Goal: Task Accomplishment & Management: Use online tool/utility

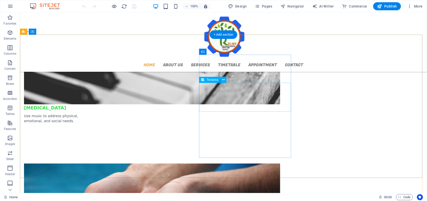
scroll to position [1135, 0]
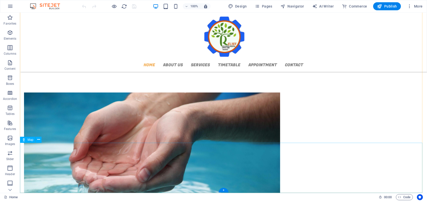
click at [37, 138] on button at bounding box center [39, 139] width 6 height 6
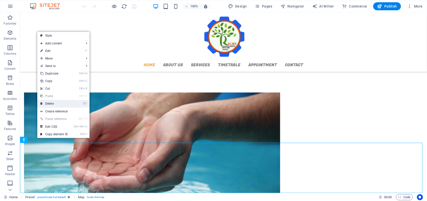
click at [53, 103] on link "⌦ Delete" at bounding box center [54, 104] width 34 height 8
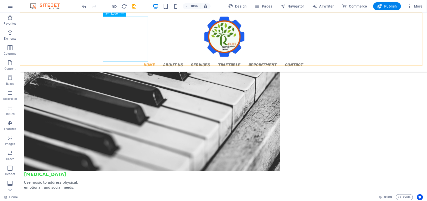
scroll to position [866, 0]
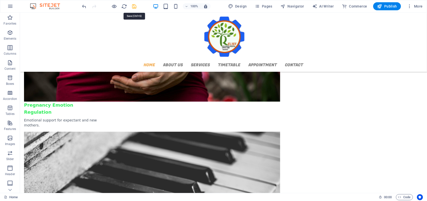
click at [135, 6] on icon "save" at bounding box center [135, 7] width 6 height 6
checkbox input "false"
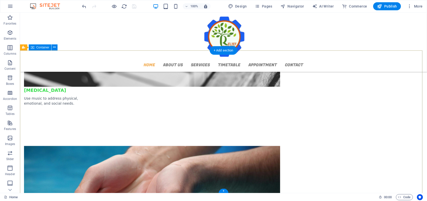
scroll to position [1085, 0]
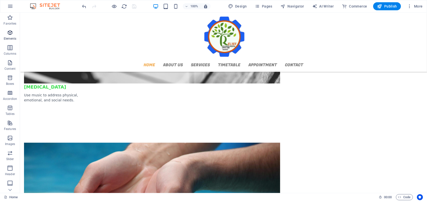
click at [7, 33] on icon "button" at bounding box center [10, 33] width 6 height 6
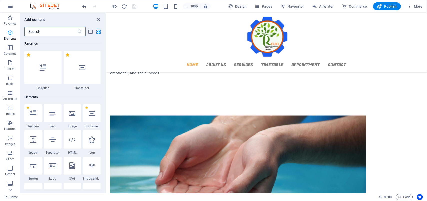
scroll to position [53, 0]
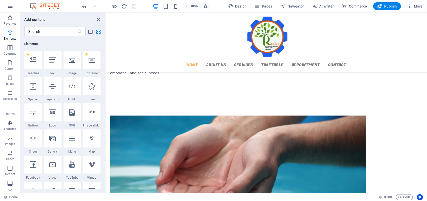
select select "1"
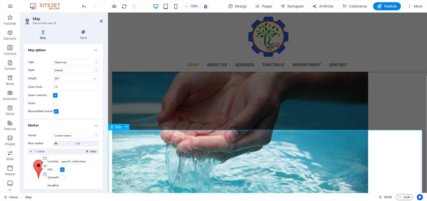
scroll to position [1202, 0]
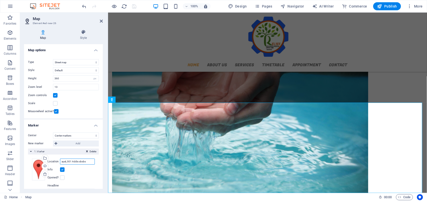
click at [75, 162] on input "ayat, 001 Addis sbsbs" at bounding box center [77, 161] width 35 height 6
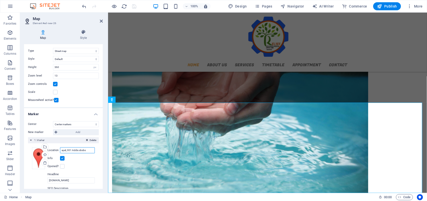
scroll to position [0, 0]
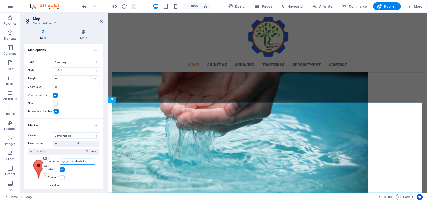
click at [87, 163] on input "ayat, 001 Addis sbsbs" at bounding box center [77, 161] width 35 height 6
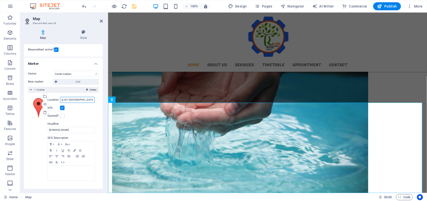
scroll to position [62, 0]
type input "ayat, 001 [GEOGRAPHIC_DATA] [GEOGRAPHIC_DATA]"
click at [135, 7] on icon "save" at bounding box center [135, 7] width 6 height 6
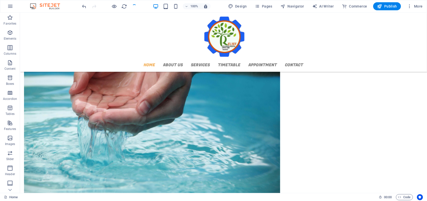
checkbox input "false"
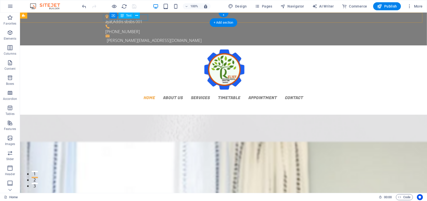
click at [145, 18] on div "ayat , Addis sbsbs 001" at bounding box center [221, 21] width 232 height 6
click at [57, 18] on div "ayat , Addis sbsbs 001 [PHONE_NUMBER] [PERSON_NAME][EMAIL_ADDRESS][DOMAIN_NAME]" at bounding box center [223, 28] width 407 height 33
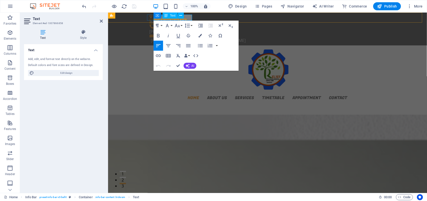
click at [187, 19] on span "001" at bounding box center [183, 22] width 7 height 6
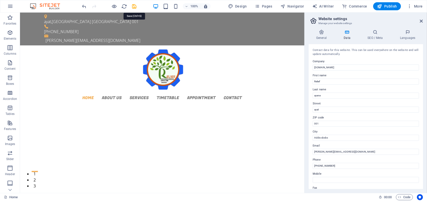
click at [135, 7] on icon "save" at bounding box center [135, 7] width 6 height 6
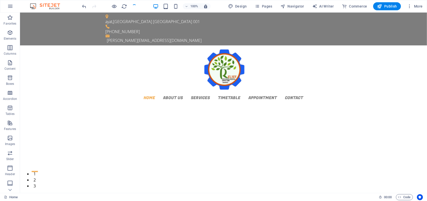
checkbox input "false"
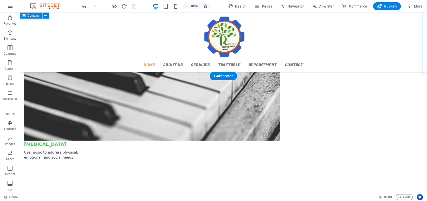
scroll to position [1184, 0]
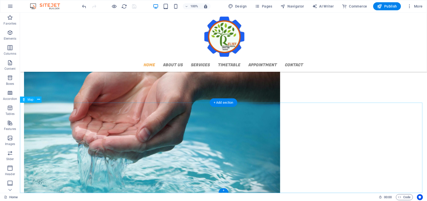
select select "1"
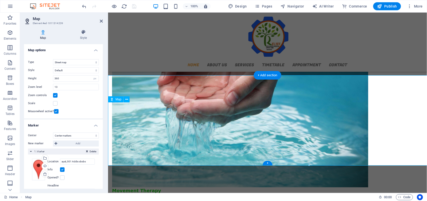
scroll to position [1202, 0]
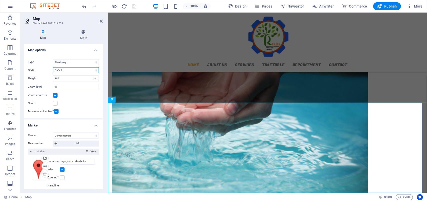
click at [95, 70] on select "Default Colorize Pale [PERSON_NAME] Subtle Grayscale Shades of Grey Apple Maps …" at bounding box center [76, 70] width 46 height 6
click at [76, 68] on select "Default Colorize Pale [PERSON_NAME] Subtle Grayscale Shades of Grey Apple Maps …" at bounding box center [76, 70] width 46 height 6
click at [95, 63] on select "Street map Satellite view Satellite view with streets Terrain map" at bounding box center [76, 62] width 46 height 6
select select "satellite"
click at [53, 59] on select "Street map Satellite view Satellite view with streets Terrain map" at bounding box center [76, 62] width 46 height 6
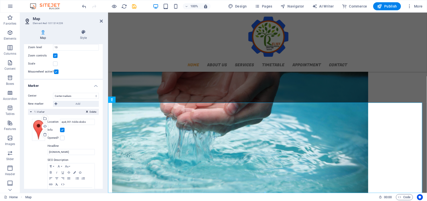
scroll to position [62, 0]
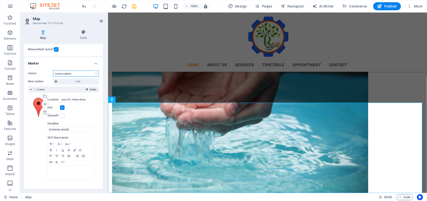
click at [93, 73] on select "Don't center Center markers Center and zoom markers" at bounding box center [76, 73] width 46 height 6
select select "2"
click at [53, 70] on select "Don't center Center markers Center and zoom markers" at bounding box center [76, 73] width 46 height 6
click at [55, 49] on label at bounding box center [56, 49] width 5 height 5
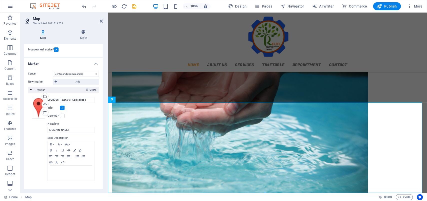
click at [0, 0] on input "Mousewheel active?" at bounding box center [0, 0] width 0 height 0
click at [55, 50] on label at bounding box center [56, 49] width 5 height 5
click at [0, 0] on input "Mousewheel active?" at bounding box center [0, 0] width 0 height 0
click at [95, 63] on h4 "Marker" at bounding box center [63, 62] width 79 height 9
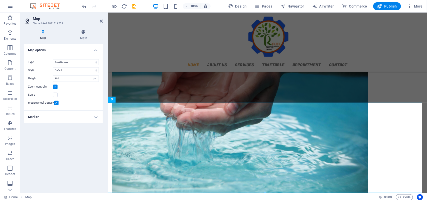
scroll to position [0, 0]
click at [28, 196] on span "Map" at bounding box center [28, 197] width 6 height 6
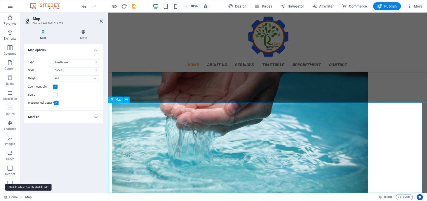
click at [28, 196] on span "Map" at bounding box center [28, 197] width 6 height 6
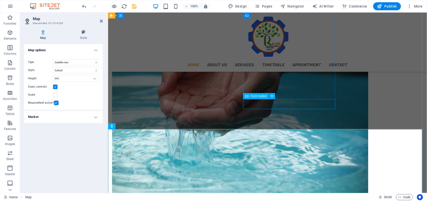
scroll to position [1171, 0]
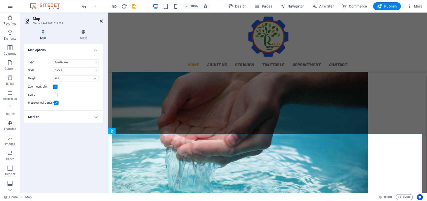
click at [101, 20] on icon at bounding box center [101, 21] width 3 height 4
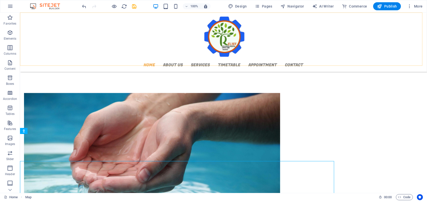
scroll to position [1153, 0]
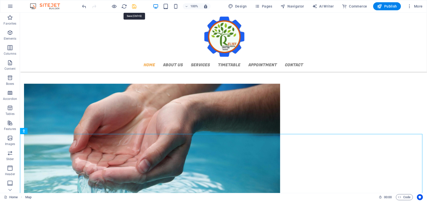
click at [135, 6] on icon "save" at bounding box center [135, 7] width 6 height 6
checkbox input "false"
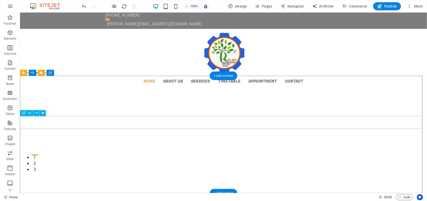
scroll to position [0, 0]
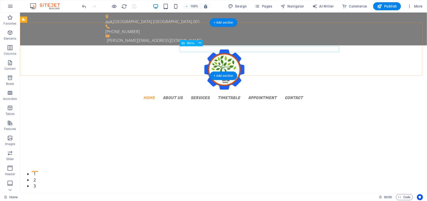
click at [208, 94] on nav "Home About us Services Timetable Appointment Contact" at bounding box center [223, 97] width 236 height 6
click at [212, 94] on nav "Home About us Services Timetable Appointment Contact" at bounding box center [223, 97] width 236 height 6
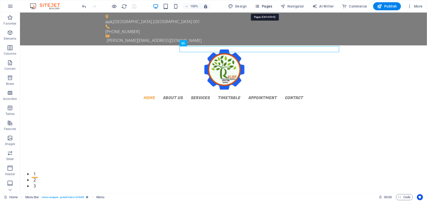
click at [268, 6] on span "Pages" at bounding box center [264, 6] width 18 height 5
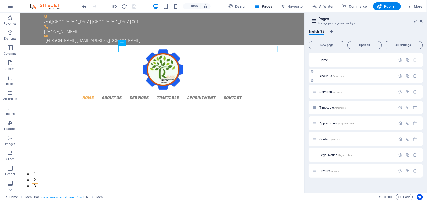
click at [356, 72] on div "About us /about-us" at bounding box center [366, 76] width 114 height 14
click at [332, 74] on span "About us /about-us" at bounding box center [332, 76] width 25 height 4
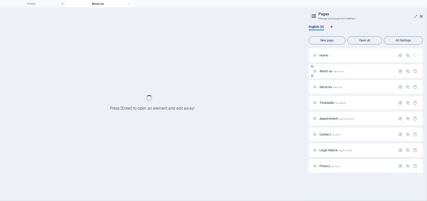
click at [332, 74] on div "About us /about-us" at bounding box center [366, 71] width 114 height 14
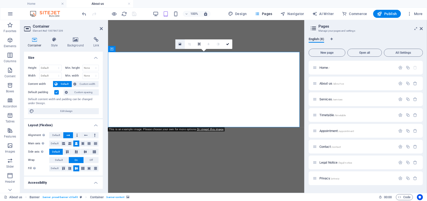
click at [179, 43] on icon at bounding box center [180, 44] width 3 height 4
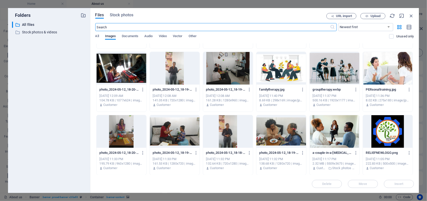
scroll to position [655, 0]
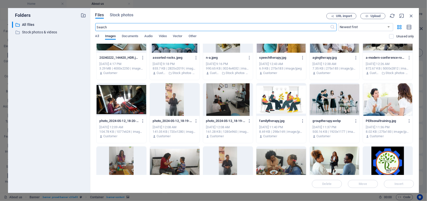
click at [392, 160] on div at bounding box center [388, 162] width 50 height 33
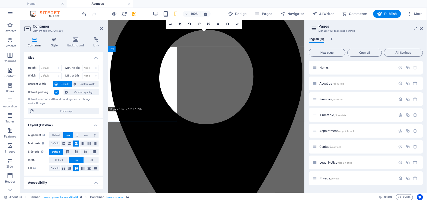
scroll to position [31, 0]
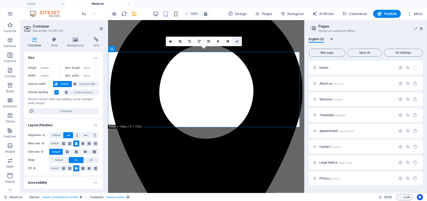
click at [237, 41] on icon at bounding box center [237, 41] width 3 height 3
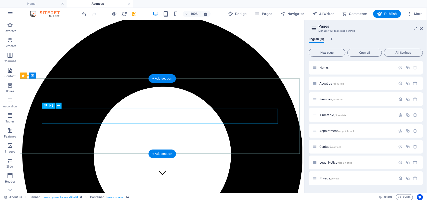
scroll to position [0, 0]
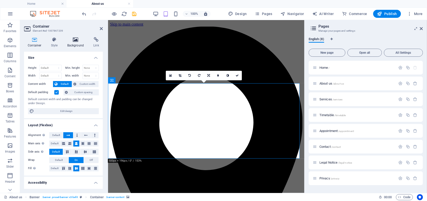
click at [79, 42] on h4 "Background" at bounding box center [77, 42] width 26 height 11
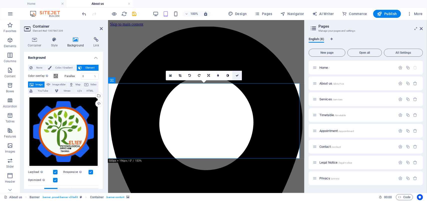
click at [237, 75] on icon at bounding box center [237, 75] width 3 height 3
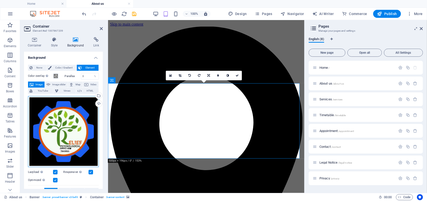
click at [74, 126] on div "Drag files here, click to choose files or select files from Files or our free s…" at bounding box center [63, 131] width 71 height 71
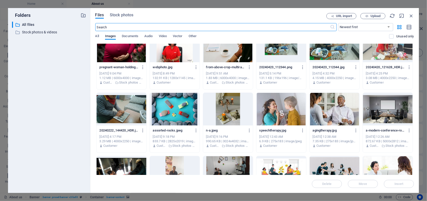
scroll to position [626, 0]
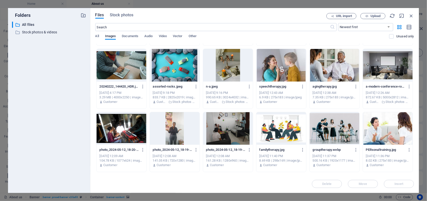
click at [181, 63] on div at bounding box center [175, 65] width 50 height 33
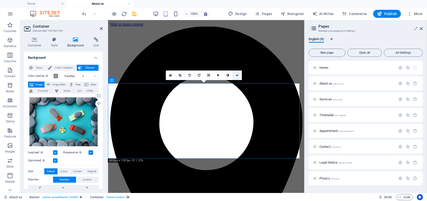
click at [237, 76] on icon at bounding box center [237, 75] width 3 height 3
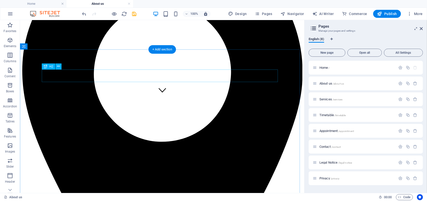
scroll to position [63, 0]
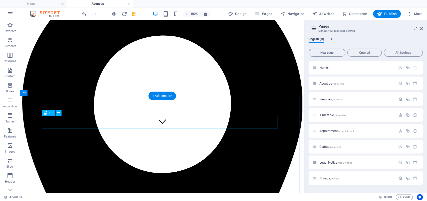
drag, startPoint x: 130, startPoint y: 120, endPoint x: 42, endPoint y: 120, distance: 88.1
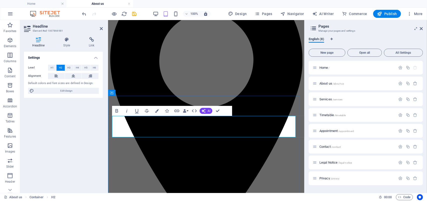
drag, startPoint x: 113, startPoint y: 120, endPoint x: 155, endPoint y: 132, distance: 43.8
click at [156, 111] on icon "button" at bounding box center [157, 111] width 4 height 4
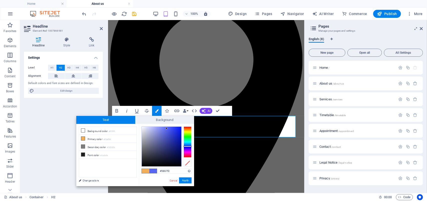
click at [189, 146] on div at bounding box center [188, 141] width 8 height 31
type input "#0a1cc8"
click at [179, 135] on div at bounding box center [162, 146] width 40 height 40
click at [186, 180] on button "Apply" at bounding box center [185, 180] width 13 height 6
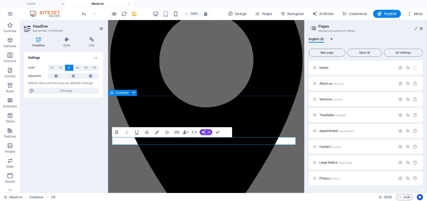
drag, startPoint x: 179, startPoint y: 139, endPoint x: 108, endPoint y: 140, distance: 71.1
click at [157, 133] on icon "button" at bounding box center [157, 132] width 4 height 4
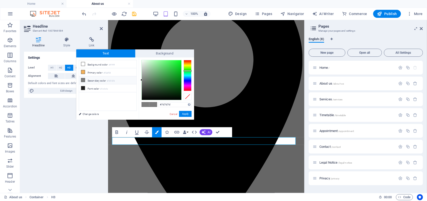
click at [186, 71] on div at bounding box center [188, 75] width 8 height 31
type input "#1fe838"
click at [176, 63] on div at bounding box center [162, 80] width 40 height 40
click at [187, 113] on button "Apply" at bounding box center [185, 114] width 13 height 6
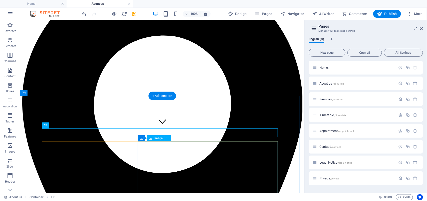
scroll to position [94, 0]
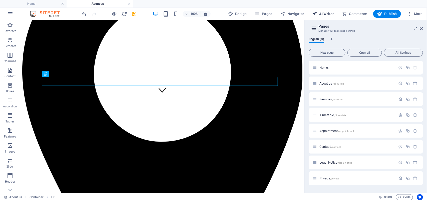
click at [329, 13] on span "AI Writer" at bounding box center [323, 13] width 22 height 5
select select "English"
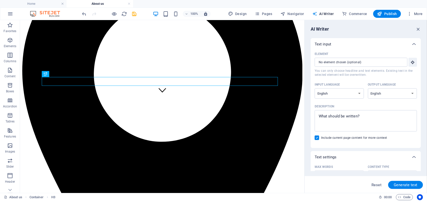
scroll to position [0, 0]
type textarea "x"
click at [363, 116] on textarea "Description x ​" at bounding box center [365, 120] width 97 height 16
click at [362, 115] on textarea "Description x ​" at bounding box center [365, 120] width 97 height 16
type textarea "a"
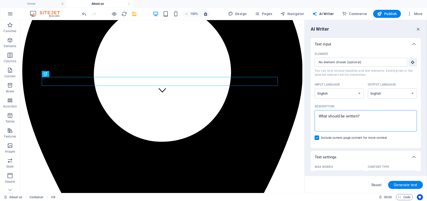
type textarea "x"
type textarea "ab"
type textarea "x"
type textarea "abu"
type textarea "x"
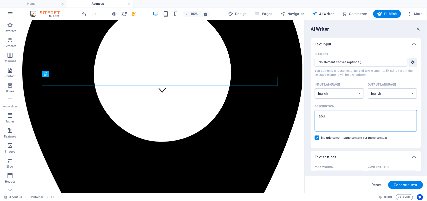
type textarea "abut"
type textarea "x"
type textarea "abu"
type textarea "x"
type textarea "ab"
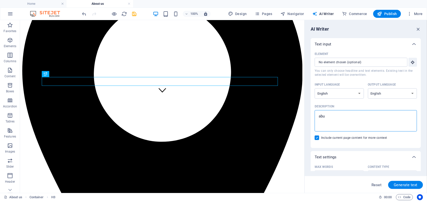
type textarea "x"
type textarea "abo"
type textarea "x"
type textarea "abou"
type textarea "x"
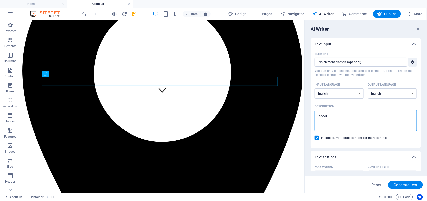
type textarea "about"
type textarea "x"
type textarea "about"
type textarea "x"
type textarea "about u"
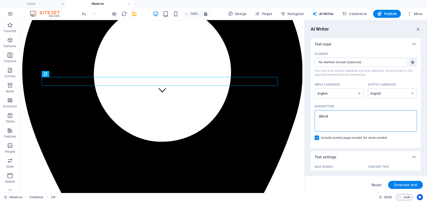
type textarea "x"
type textarea "about us"
type textarea "x"
type textarea "about us"
type textarea "x"
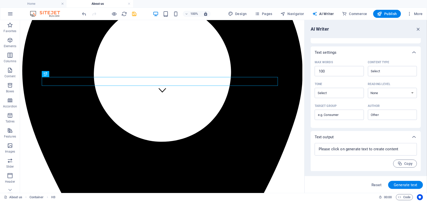
scroll to position [73, 0]
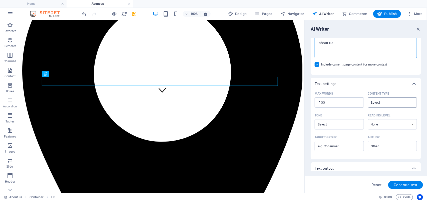
type textarea "about us"
type textarea "x"
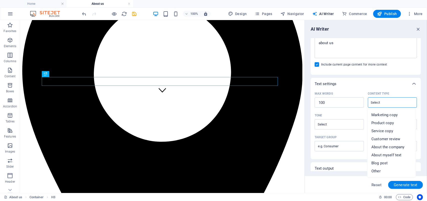
click at [395, 101] on input "Content type ​" at bounding box center [389, 102] width 38 height 7
click at [396, 146] on span "About the company" at bounding box center [388, 146] width 33 height 5
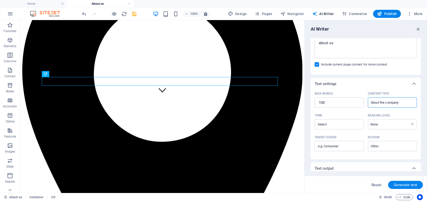
type input "About the company"
click at [403, 123] on select "None Academic Adult Teen Child" at bounding box center [392, 124] width 49 height 10
select select "Adult"
click at [368, 119] on select "None Academic Adult Teen Child" at bounding box center [392, 124] width 49 height 10
click at [391, 147] on input "Author ​" at bounding box center [389, 145] width 38 height 7
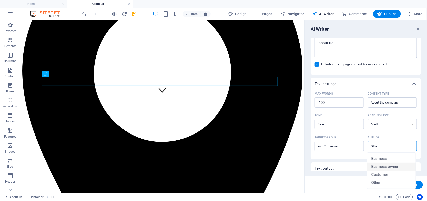
click at [392, 165] on span "Business owner" at bounding box center [385, 166] width 27 height 5
type input "Business owner"
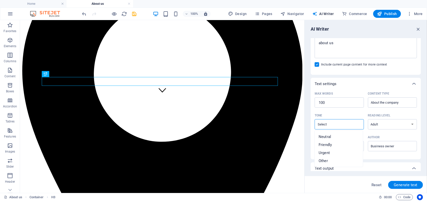
click at [350, 125] on input "Tone ​" at bounding box center [335, 123] width 38 height 7
click at [328, 136] on span "Neutral" at bounding box center [325, 136] width 13 height 5
type input "Neutral"
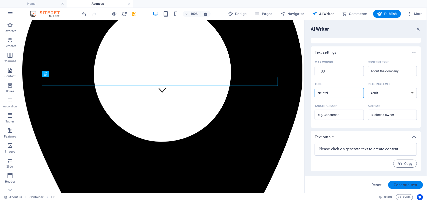
click at [406, 183] on span "Generate text" at bounding box center [406, 185] width 24 height 4
type textarea "x"
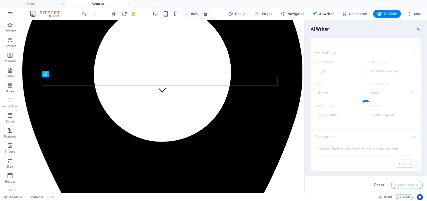
type textarea "x"
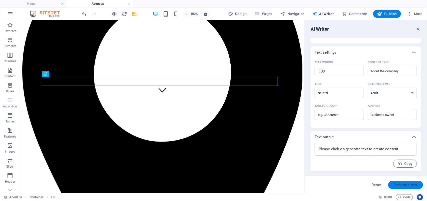
click at [404, 183] on span "Generate text" at bounding box center [406, 185] width 24 height 4
type textarea "x"
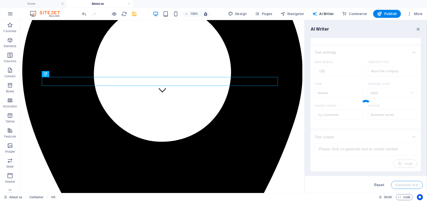
type textarea "x"
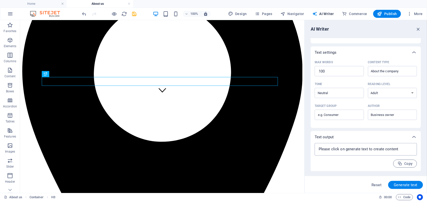
type textarea "x"
click at [393, 148] on textarea at bounding box center [365, 149] width 97 height 8
type textarea "h"
type textarea "about our company"
type textarea "x"
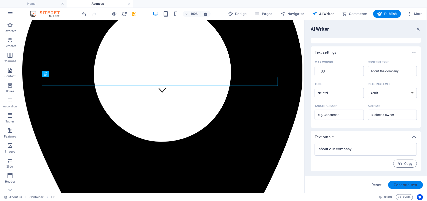
click at [408, 184] on span "Generate text" at bounding box center [406, 185] width 24 height 4
type textarea "x"
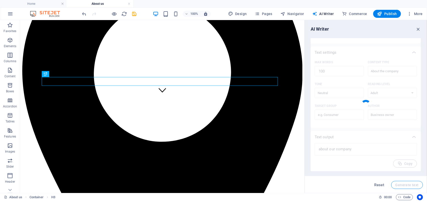
type textarea "x"
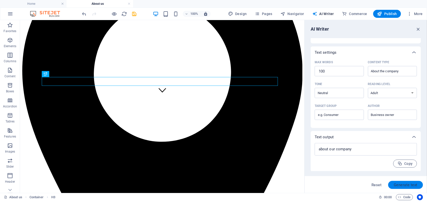
click at [408, 184] on span "Generate text" at bounding box center [406, 185] width 24 height 4
type textarea "x"
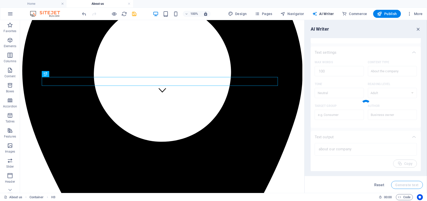
type textarea "x"
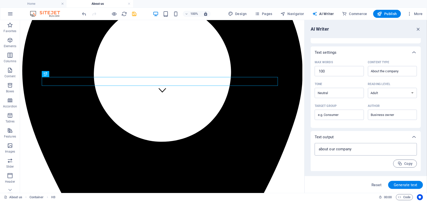
type textarea "x"
click at [356, 151] on textarea "about our company" at bounding box center [365, 149] width 97 height 8
type textarea "a"
type textarea "x"
click at [415, 136] on icon at bounding box center [414, 137] width 6 height 6
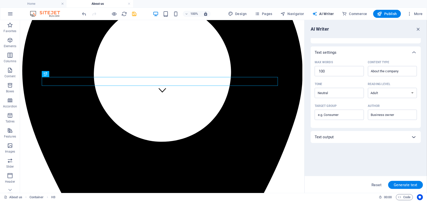
click at [415, 136] on icon at bounding box center [414, 137] width 6 height 6
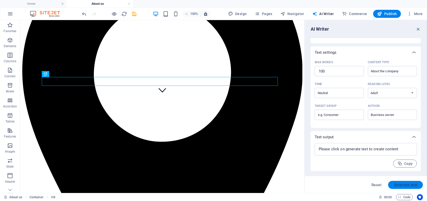
click at [404, 184] on span "Generate text" at bounding box center [406, 185] width 24 height 4
type textarea "x"
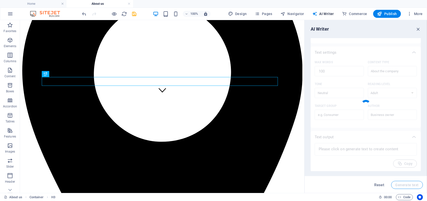
type textarea "x"
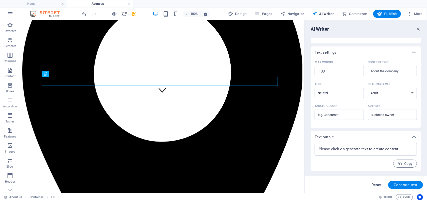
click at [378, 185] on span "Reset" at bounding box center [377, 185] width 10 height 4
type textarea "x"
select select
type textarea "x"
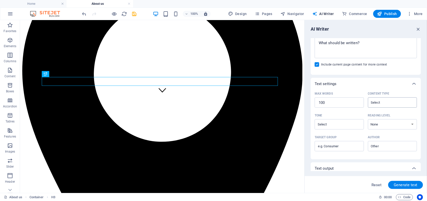
click at [392, 102] on input "Content type ​" at bounding box center [389, 102] width 38 height 7
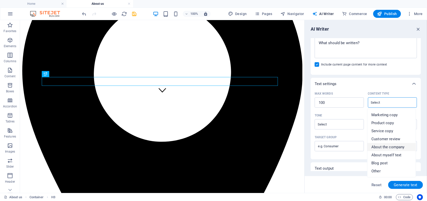
click at [390, 147] on span "About the company" at bounding box center [388, 146] width 33 height 5
type input "About the company"
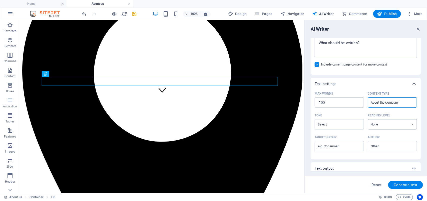
select select "Adult"
click at [391, 123] on select "None Academic Adult Teen Child" at bounding box center [392, 124] width 49 height 10
select select
click at [368, 119] on select "None Academic Adult Teen Child" at bounding box center [392, 124] width 49 height 10
type input "Business owner"
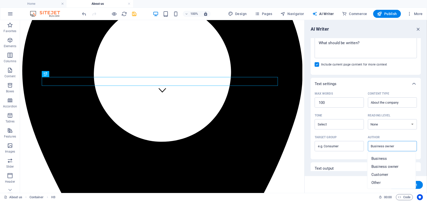
click at [392, 148] on input "Business owner" at bounding box center [389, 145] width 38 height 7
click at [387, 164] on span "Business owner" at bounding box center [385, 166] width 27 height 5
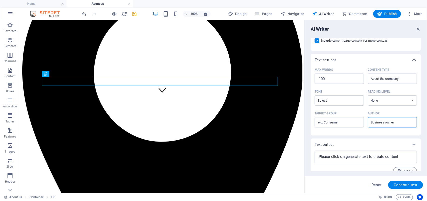
scroll to position [104, 0]
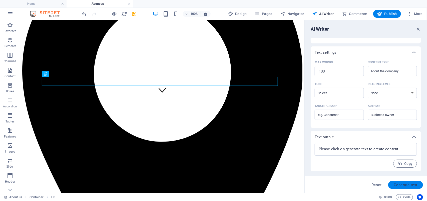
click at [398, 184] on span "Generate text" at bounding box center [406, 185] width 24 height 4
type textarea "x"
type input "Neutral"
type textarea "x"
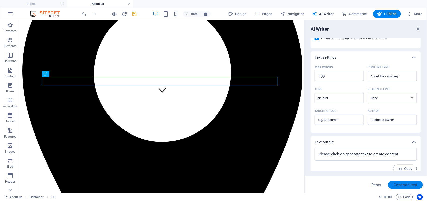
click at [406, 183] on span "Generate text" at bounding box center [406, 185] width 24 height 4
type textarea "x"
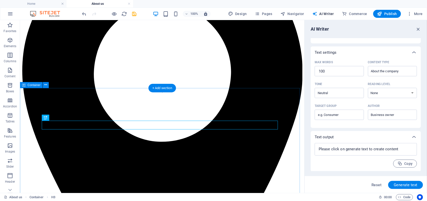
scroll to position [0, 0]
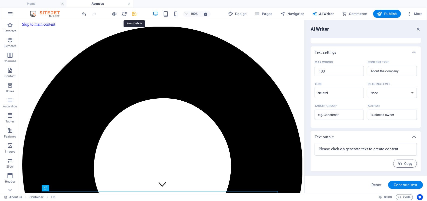
click at [133, 13] on icon "save" at bounding box center [135, 14] width 6 height 6
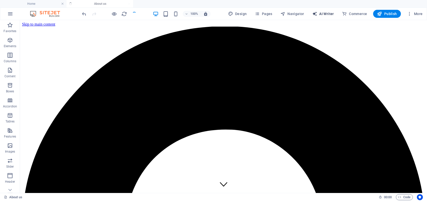
click at [330, 13] on span "AI Writer" at bounding box center [323, 13] width 22 height 5
select select "English"
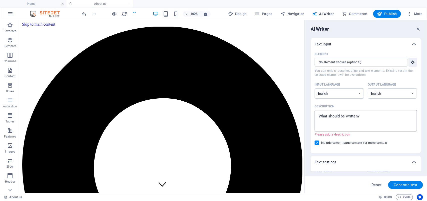
type textarea "x"
click at [363, 116] on textarea "Description x ​ Please add a description" at bounding box center [365, 120] width 97 height 16
type textarea "w"
type textarea "x"
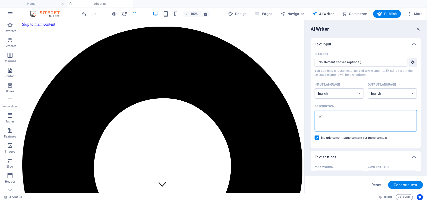
type textarea "wr"
type textarea "x"
type textarea "wri"
type textarea "x"
type textarea "writ"
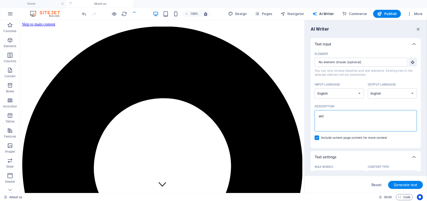
type textarea "x"
type textarea "write"
type textarea "x"
type textarea "write"
type textarea "x"
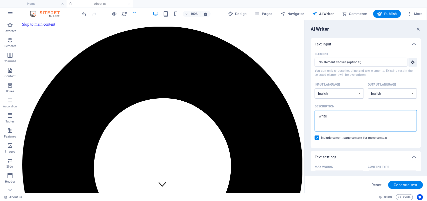
type textarea "write a"
type textarea "x"
type textarea "write ab"
type textarea "x"
type textarea "write abo"
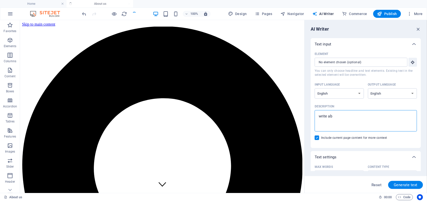
type textarea "x"
type textarea "write abou"
type textarea "x"
type textarea "write about"
type textarea "x"
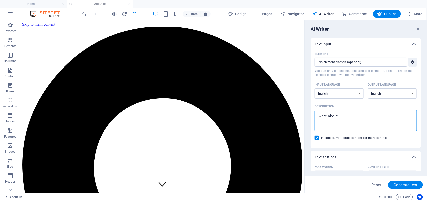
type textarea "write about"
type textarea "x"
type textarea "write about t"
type textarea "x"
type textarea "write about th"
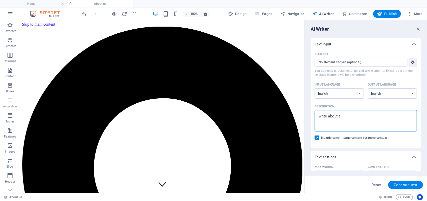
type textarea "x"
type textarea "write about the"
type textarea "x"
type textarea "write about the"
type textarea "x"
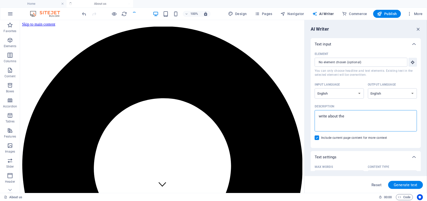
type textarea "write about the c"
type textarea "x"
type textarea "write about the co"
type textarea "x"
type textarea "write about the com"
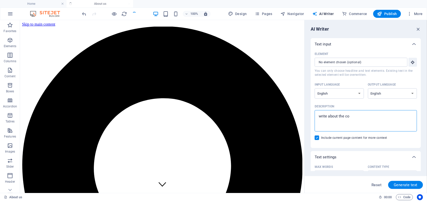
type textarea "x"
type textarea "write about the comp"
type textarea "x"
type textarea "write about the compa"
type textarea "x"
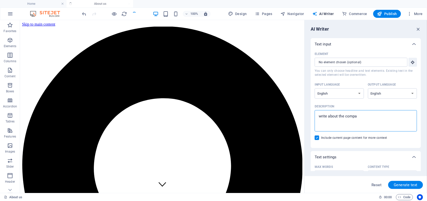
type textarea "write about the compan"
type textarea "x"
type textarea "write about the company"
type textarea "x"
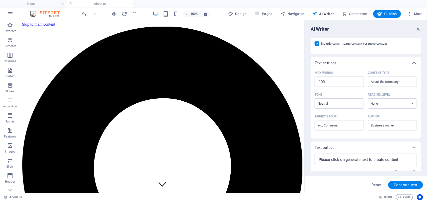
scroll to position [104, 0]
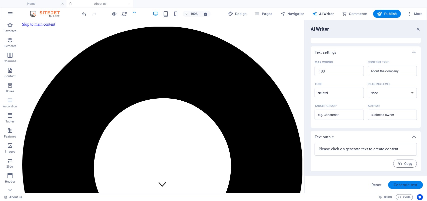
type textarea "write about the company"
click at [403, 184] on span "Generate text" at bounding box center [406, 185] width 24 height 4
type textarea "x"
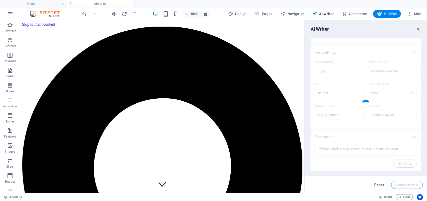
type textarea "x"
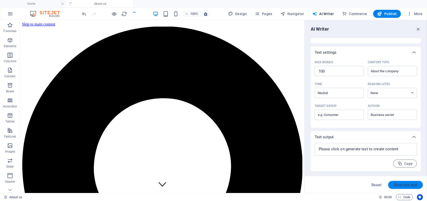
click at [406, 183] on span "Generate text" at bounding box center [406, 185] width 24 height 4
type textarea "x"
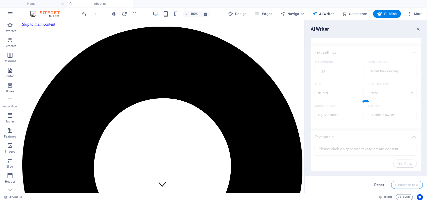
type textarea "x"
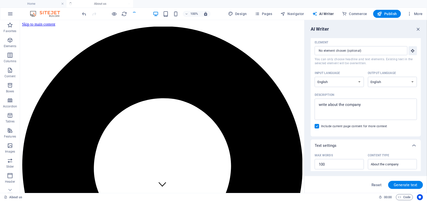
scroll to position [11, 0]
type textarea "x"
click at [362, 104] on textarea "write about the company" at bounding box center [365, 110] width 97 height 16
type textarea "write about the compan"
type textarea "x"
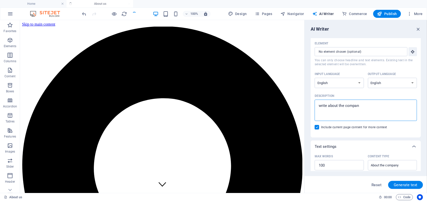
type textarea "write about the compa"
type textarea "x"
type textarea "write about the comp"
type textarea "x"
type textarea "write about the com"
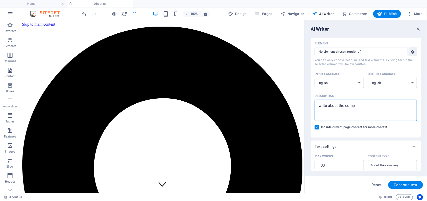
type textarea "x"
type textarea "write about the co"
type textarea "x"
type textarea "write about the"
type textarea "x"
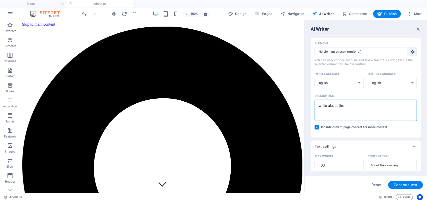
type textarea "write about the"
type textarea "x"
type textarea "write about th"
type textarea "x"
type textarea "write about t"
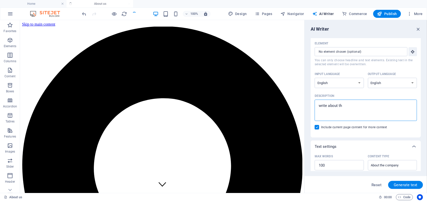
type textarea "x"
type textarea "write about"
type textarea "x"
type textarea "write about"
type textarea "x"
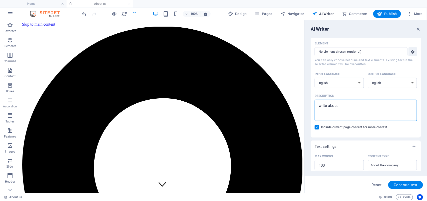
type textarea "write abou"
type textarea "x"
type textarea "write abo"
type textarea "x"
type textarea "write a"
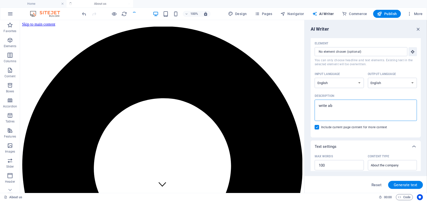
type textarea "x"
type textarea "write"
type textarea "x"
type textarea "write"
type textarea "x"
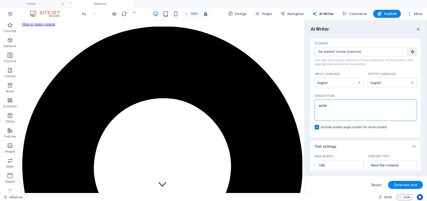
type textarea "writ"
type textarea "x"
type textarea "wri"
type textarea "x"
type textarea "wr"
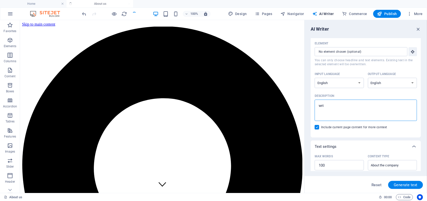
type textarea "x"
type textarea "w"
type textarea "x"
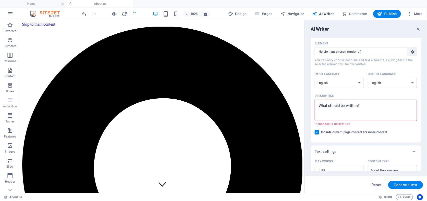
type textarea "w"
type textarea "x"
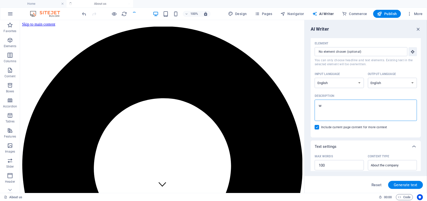
type textarea "wh"
type textarea "x"
type textarea "wha"
click at [407, 112] on circle at bounding box center [402, 116] width 14 height 14
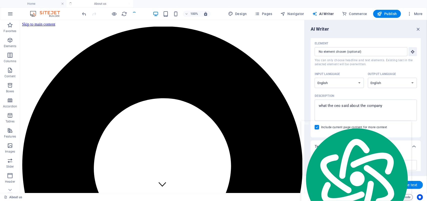
click at [361, 125] on span "what the ceo said about the company" at bounding box center [330, 123] width 59 height 4
drag, startPoint x: 365, startPoint y: 131, endPoint x: 407, endPoint y: 135, distance: 42.5
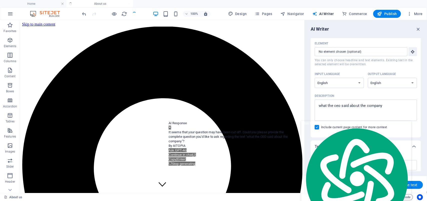
scroll to position [52, 0]
click at [171, 128] on icon at bounding box center [170, 126] width 3 height 3
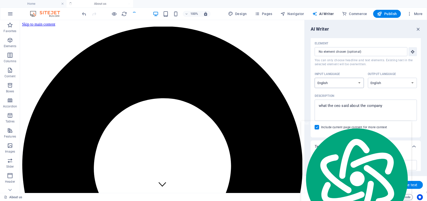
scroll to position [0, 0]
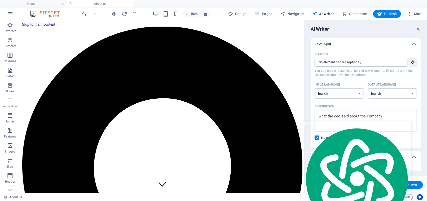
click at [369, 62] on input "Element ​ You can only choose headline and text elements. Existing text in the …" at bounding box center [359, 62] width 89 height 9
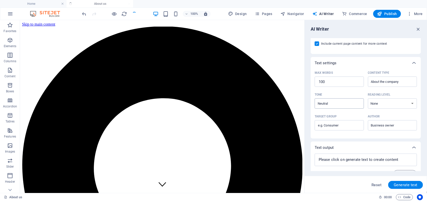
scroll to position [104, 0]
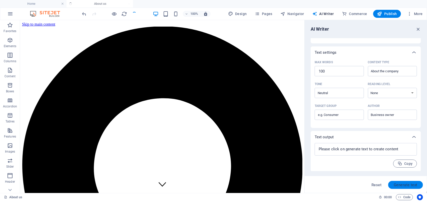
click at [402, 184] on span "Generate text" at bounding box center [406, 185] width 24 height 4
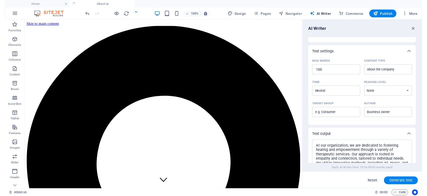
scroll to position [184, 0]
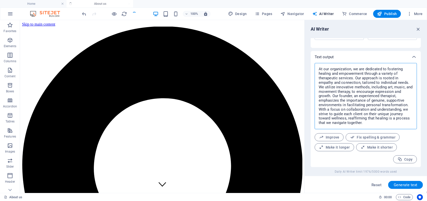
drag, startPoint x: 317, startPoint y: 69, endPoint x: 393, endPoint y: 122, distance: 92.2
click at [393, 122] on textarea "At our organization, we are dedicated to fostering healing and empowerment thro…" at bounding box center [365, 95] width 97 height 61
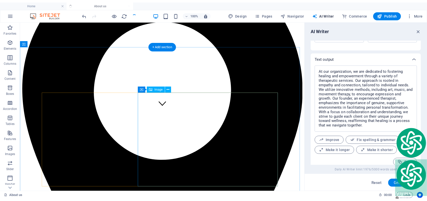
scroll to position [94, 0]
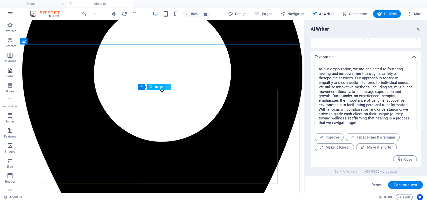
click at [168, 86] on icon at bounding box center [168, 86] width 3 height 5
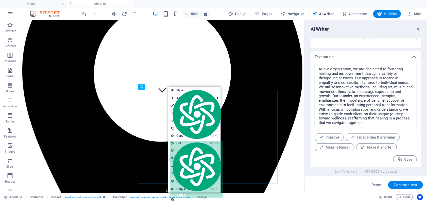
click at [181, 158] on link "⌦ Delete" at bounding box center [186, 158] width 34 height 8
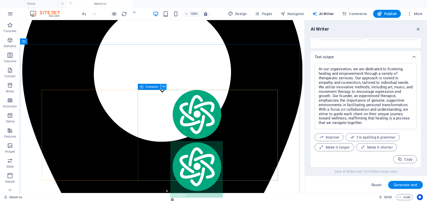
click at [164, 87] on icon at bounding box center [163, 86] width 3 height 5
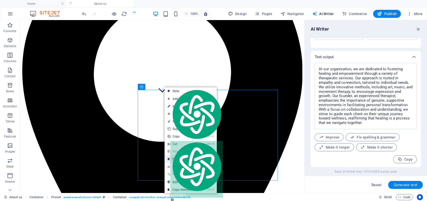
click at [178, 158] on link "⌦ Delete" at bounding box center [182, 159] width 34 height 8
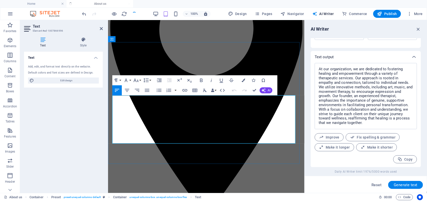
drag, startPoint x: 112, startPoint y: 98, endPoint x: 267, endPoint y: 143, distance: 161.0
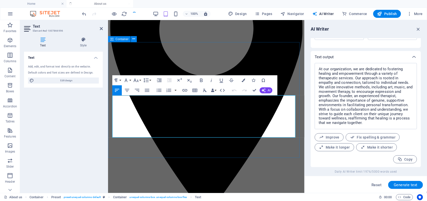
scroll to position [2896, 0]
drag, startPoint x: 112, startPoint y: 98, endPoint x: 202, endPoint y: 139, distance: 99.1
click at [140, 80] on button "Font Size" at bounding box center [137, 80] width 10 height 10
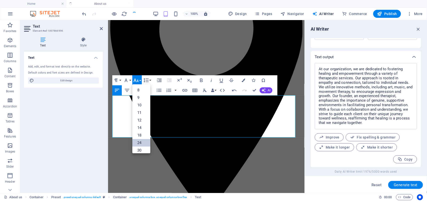
click at [141, 141] on link "24" at bounding box center [141, 143] width 18 height 8
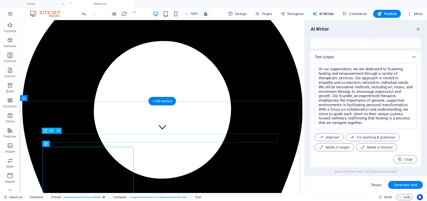
scroll to position [88, 0]
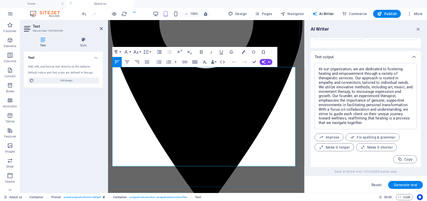
scroll to position [139, 0]
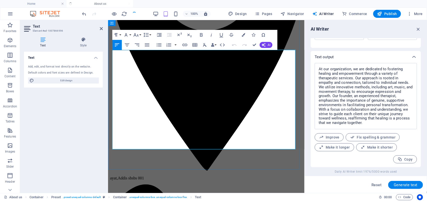
drag, startPoint x: 113, startPoint y: 105, endPoint x: 279, endPoint y: 148, distance: 171.9
copy span "At our organization, we are dedicated to fostering healing and empowerment thro…"
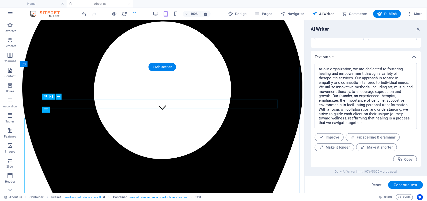
scroll to position [71, 0]
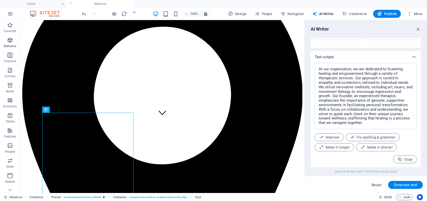
click at [10, 42] on icon "button" at bounding box center [10, 40] width 6 height 6
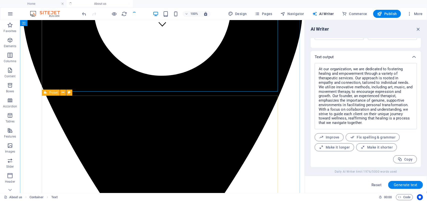
scroll to position [160, 0]
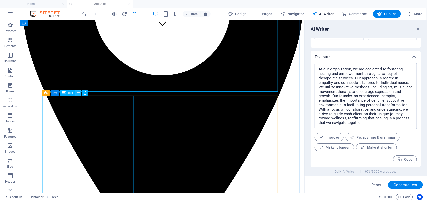
click at [77, 93] on icon at bounding box center [78, 92] width 3 height 5
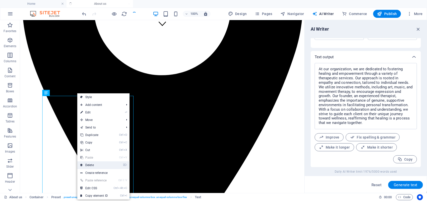
click at [94, 164] on link "⌦ Delete" at bounding box center [94, 165] width 34 height 8
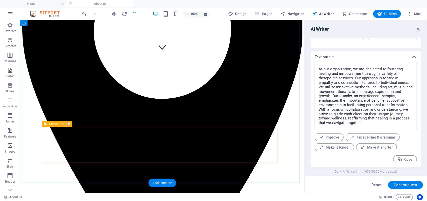
scroll to position [129, 0]
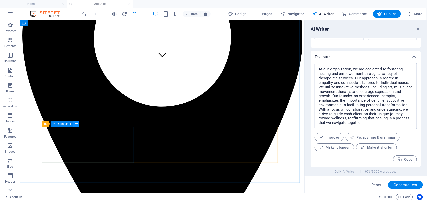
click at [77, 123] on icon at bounding box center [76, 123] width 3 height 5
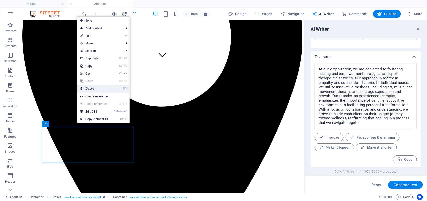
click at [92, 88] on link "⌦ Delete" at bounding box center [94, 89] width 34 height 8
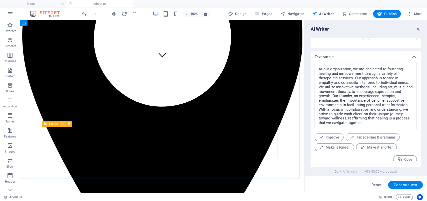
click at [63, 124] on icon at bounding box center [63, 123] width 3 height 5
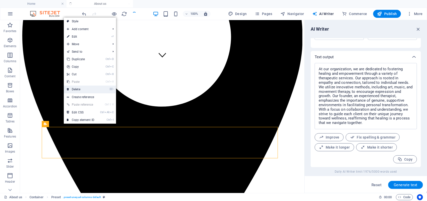
click at [79, 89] on link "⌦ Delete" at bounding box center [81, 89] width 34 height 8
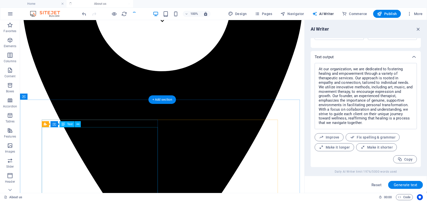
scroll to position [192, 0]
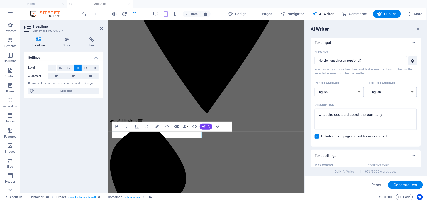
scroll to position [0, 0]
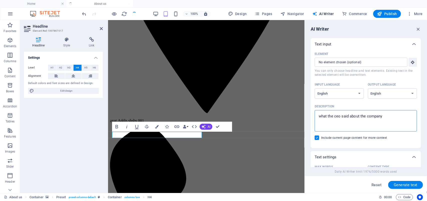
click at [383, 116] on textarea "what the ceo said about the company" at bounding box center [365, 120] width 97 height 16
paste textarea "Who we are"
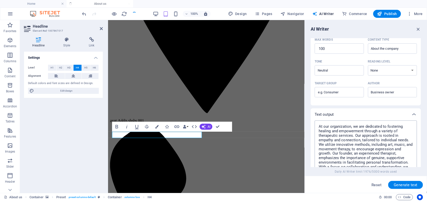
scroll to position [125, 0]
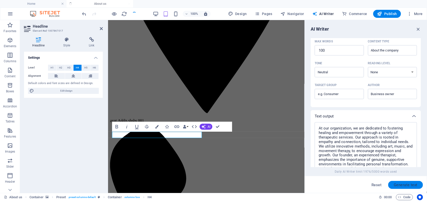
click at [406, 183] on span "Generate text" at bounding box center [406, 185] width 24 height 4
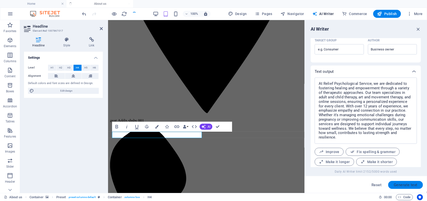
scroll to position [184, 0]
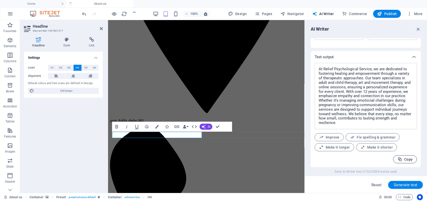
click at [407, 157] on span "Copy" at bounding box center [405, 159] width 15 height 5
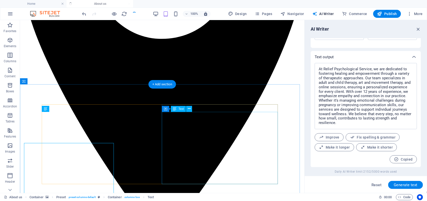
scroll to position [192, 0]
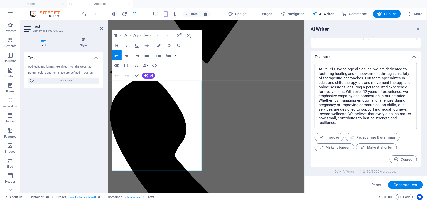
scroll to position [254, 0]
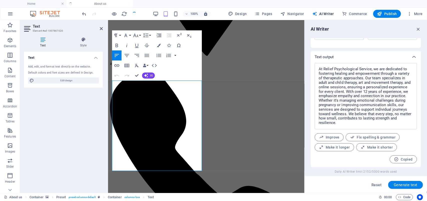
drag, startPoint x: 112, startPoint y: 141, endPoint x: 196, endPoint y: 183, distance: 93.8
drag, startPoint x: 112, startPoint y: 84, endPoint x: 185, endPoint y: 169, distance: 112.1
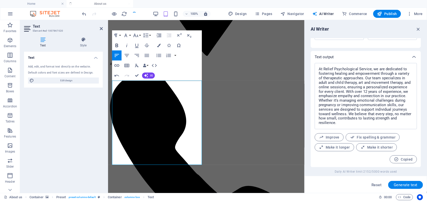
click at [115, 45] on icon "button" at bounding box center [117, 45] width 6 height 6
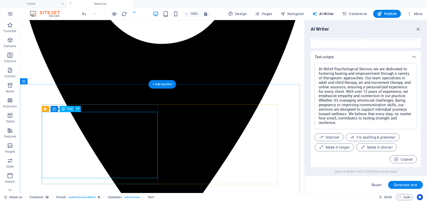
scroll to position [160, 0]
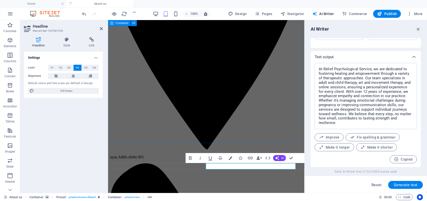
scroll to position [165, 0]
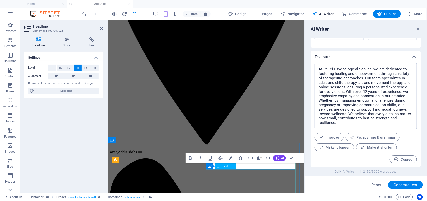
drag, startPoint x: 345, startPoint y: 186, endPoint x: 199, endPoint y: 130, distance: 156.2
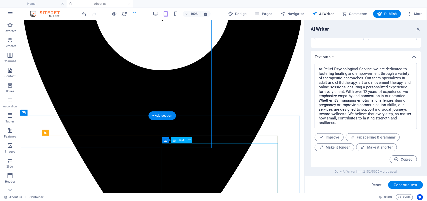
scroll to position [160, 0]
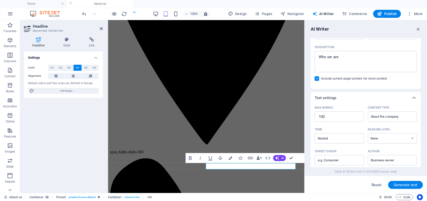
scroll to position [28, 0]
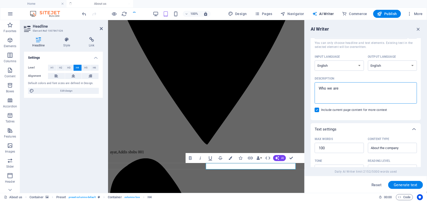
click at [342, 91] on textarea "Who we are" at bounding box center [365, 93] width 97 height 16
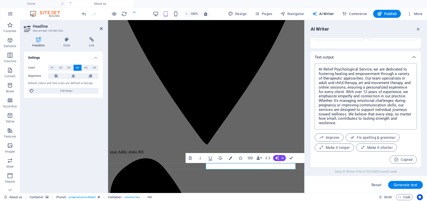
scroll to position [184, 0]
click at [406, 183] on span "Generate text" at bounding box center [406, 185] width 24 height 4
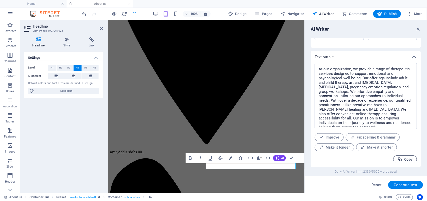
click at [408, 159] on span "Copy" at bounding box center [405, 159] width 15 height 5
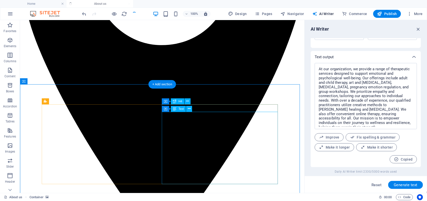
scroll to position [192, 0]
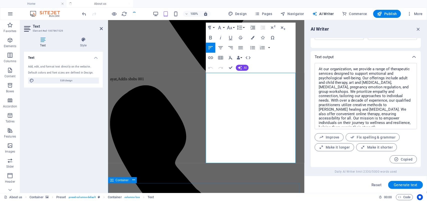
scroll to position [266, 0]
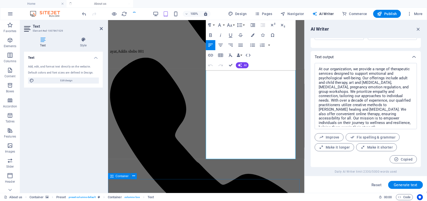
drag, startPoint x: 206, startPoint y: 139, endPoint x: 288, endPoint y: 179, distance: 91.5
drag, startPoint x: 206, startPoint y: 79, endPoint x: 298, endPoint y: 161, distance: 123.3
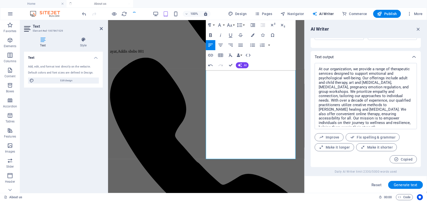
click at [211, 35] on icon "button" at bounding box center [211, 35] width 3 height 4
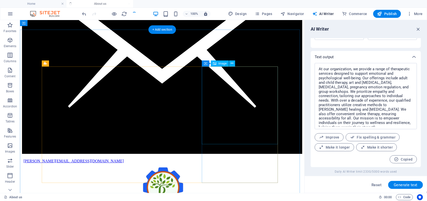
scroll to position [749, 0]
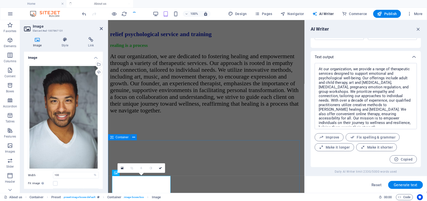
scroll to position [836, 0]
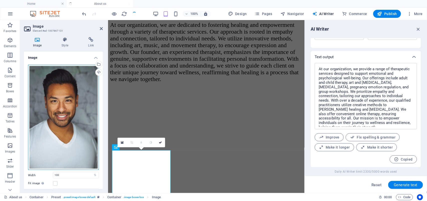
click at [77, 113] on div "Drag files here, click to choose files or select files from Files or our free s…" at bounding box center [63, 117] width 71 height 105
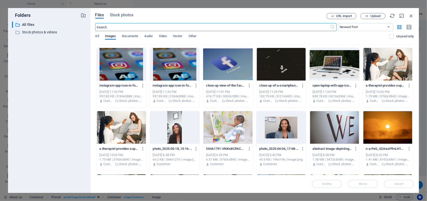
scroll to position [188, 0]
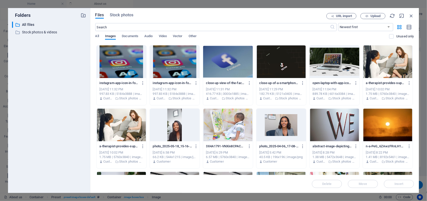
click at [283, 127] on div at bounding box center [282, 124] width 50 height 33
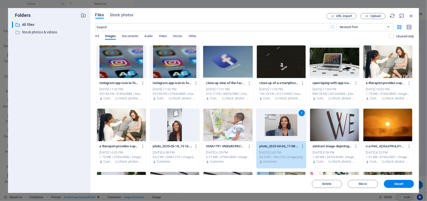
click at [283, 127] on div "1" at bounding box center [282, 124] width 50 height 33
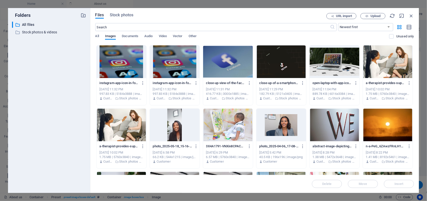
click at [283, 127] on div at bounding box center [282, 124] width 50 height 33
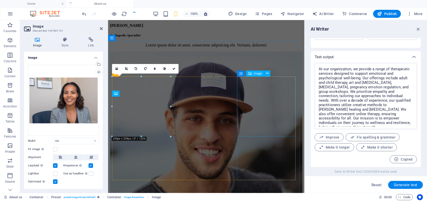
scroll to position [909, 0]
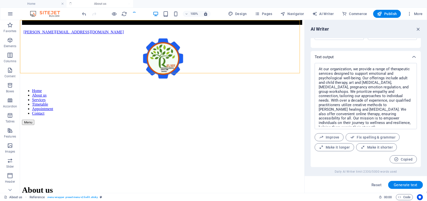
scroll to position [765, 0]
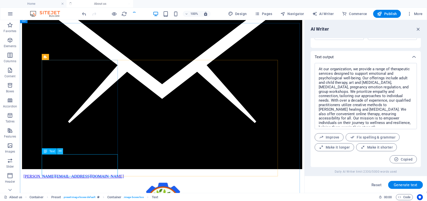
click at [60, 150] on icon at bounding box center [60, 150] width 3 height 5
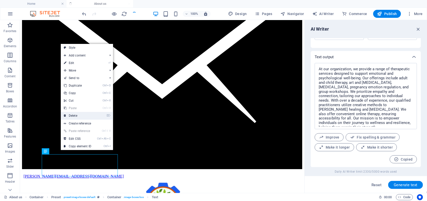
click at [74, 114] on link "⌦ Delete" at bounding box center [78, 116] width 34 height 8
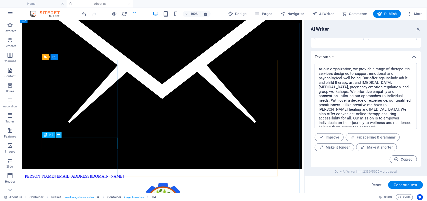
click at [58, 133] on icon at bounding box center [58, 134] width 3 height 5
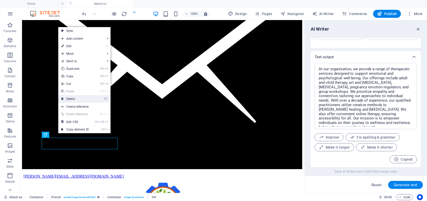
click at [75, 99] on link "⌦ Delete" at bounding box center [75, 99] width 34 height 8
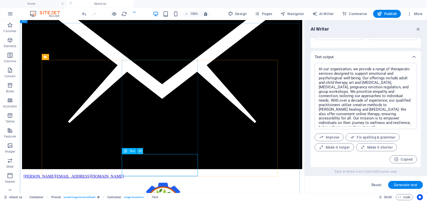
click at [140, 149] on icon at bounding box center [140, 150] width 3 height 5
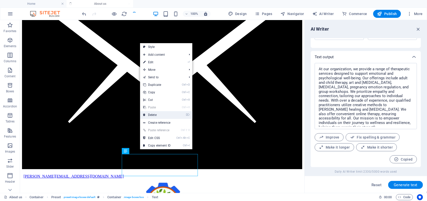
click at [155, 114] on link "⌦ Delete" at bounding box center [157, 115] width 34 height 8
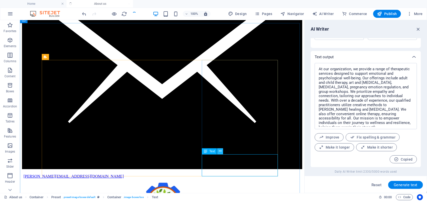
click at [220, 150] on icon at bounding box center [220, 150] width 3 height 5
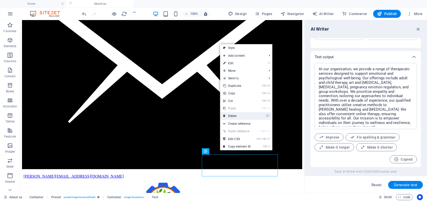
click at [232, 114] on link "⌦ Delete" at bounding box center [237, 116] width 34 height 8
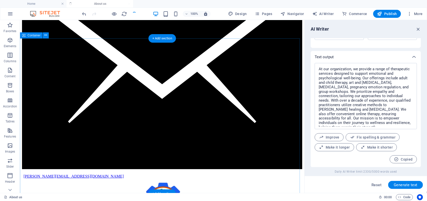
scroll to position [734, 0]
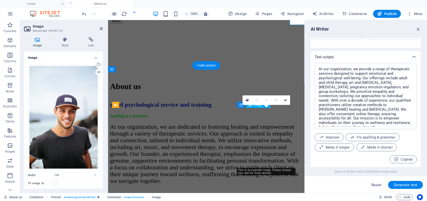
scroll to position [878, 0]
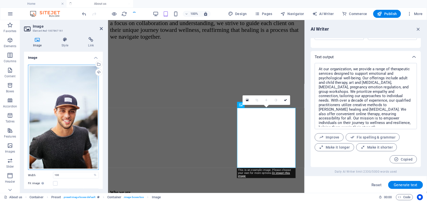
click at [75, 129] on div "Drag files here, click to choose files or select files from Files or our free s…" at bounding box center [63, 117] width 71 height 105
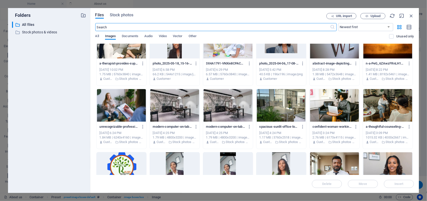
scroll to position [282, 0]
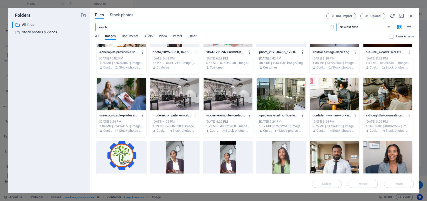
click at [337, 157] on div at bounding box center [335, 157] width 50 height 33
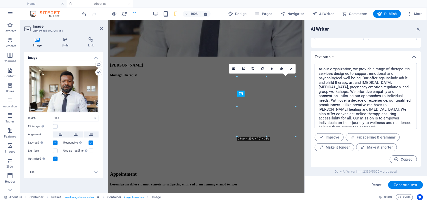
scroll to position [909, 0]
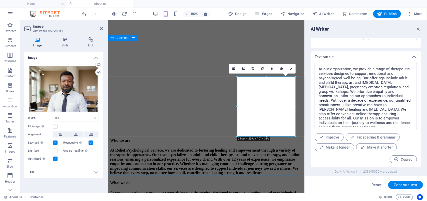
scroll to position [765, 0]
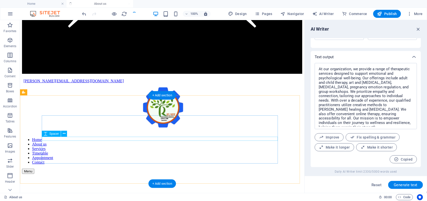
scroll to position [829, 0]
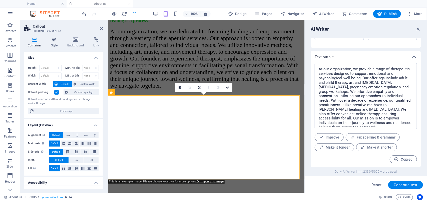
scroll to position [990, 0]
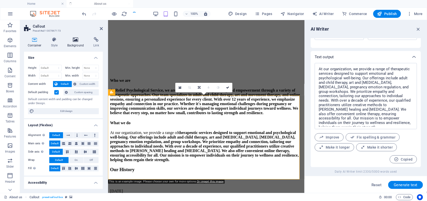
click at [82, 41] on icon at bounding box center [76, 39] width 24 height 5
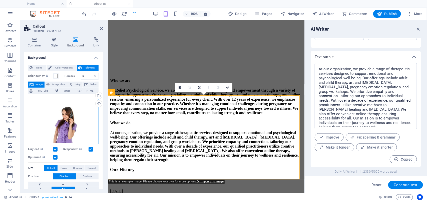
click at [74, 118] on div "Drag files here, click to choose files or select files from Files or our free s…" at bounding box center [63, 120] width 71 height 48
click at [74, 118] on body "[DOMAIN_NAME] Home About us Favorites Elements Columns Content Boxes Accordion …" at bounding box center [213, 100] width 427 height 201
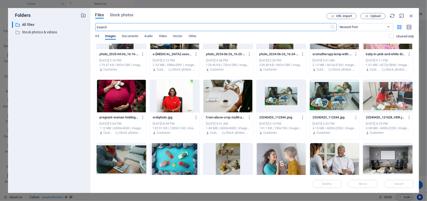
scroll to position [563, 0]
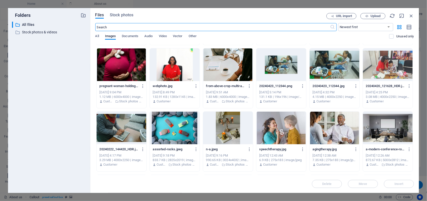
click at [391, 127] on div at bounding box center [388, 127] width 50 height 33
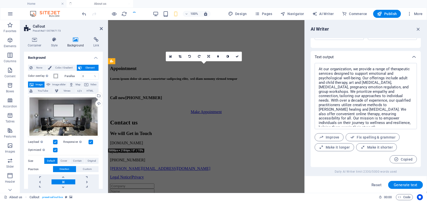
scroll to position [1021, 0]
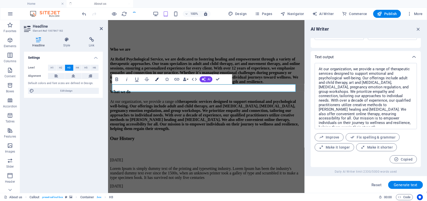
click at [157, 78] on icon "button" at bounding box center [157, 79] width 4 height 4
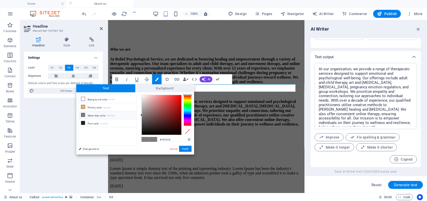
click at [187, 114] on div at bounding box center [188, 110] width 8 height 31
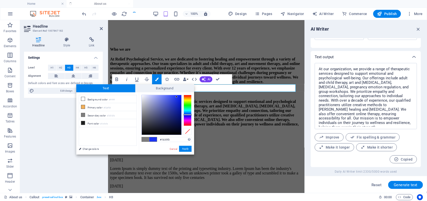
click at [177, 97] on div at bounding box center [162, 115] width 40 height 40
click at [185, 148] on button "Apply" at bounding box center [185, 148] width 13 height 6
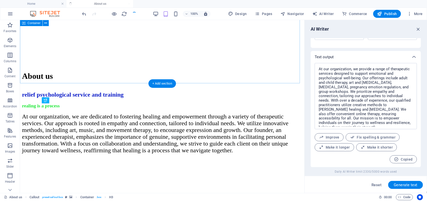
scroll to position [860, 0]
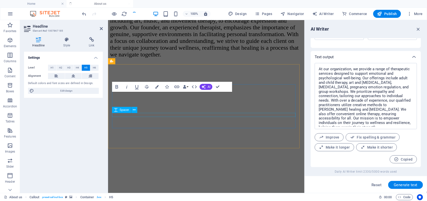
scroll to position [1021, 0]
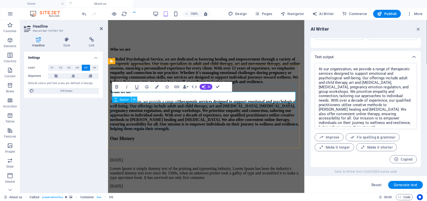
click at [133, 99] on icon at bounding box center [134, 99] width 3 height 5
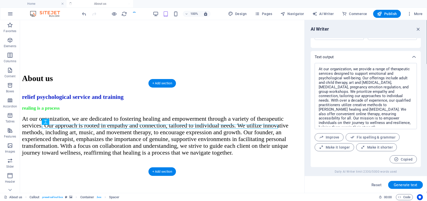
scroll to position [860, 0]
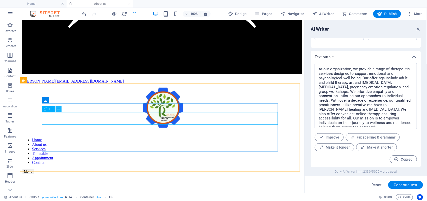
click at [59, 109] on icon at bounding box center [58, 108] width 3 height 5
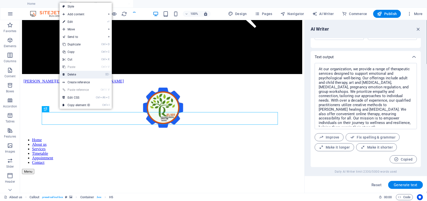
click at [75, 74] on link "⌦ Delete" at bounding box center [77, 75] width 34 height 8
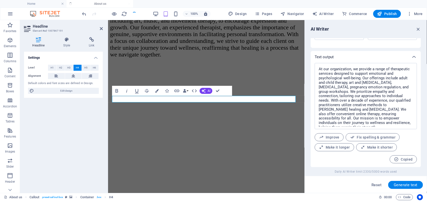
scroll to position [1021, 0]
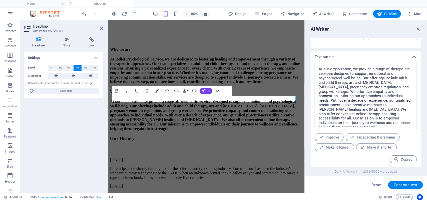
click at [156, 90] on icon "button" at bounding box center [157, 91] width 4 height 4
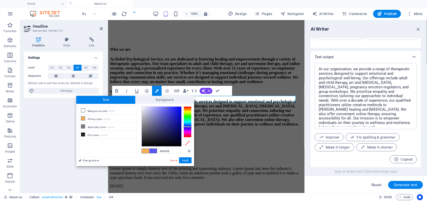
click at [189, 126] on div at bounding box center [188, 121] width 8 height 31
click at [177, 110] on div at bounding box center [162, 126] width 40 height 40
click at [185, 159] on button "Apply" at bounding box center [185, 160] width 13 height 6
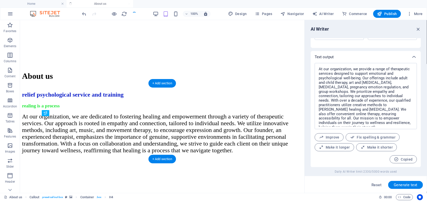
scroll to position [860, 0]
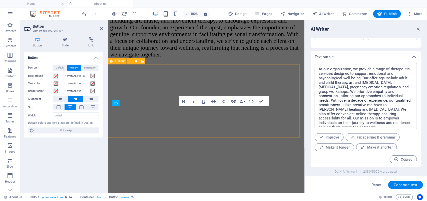
scroll to position [1021, 0]
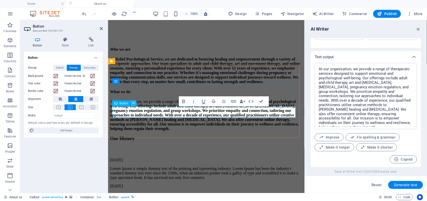
click at [135, 103] on icon at bounding box center [133, 102] width 3 height 5
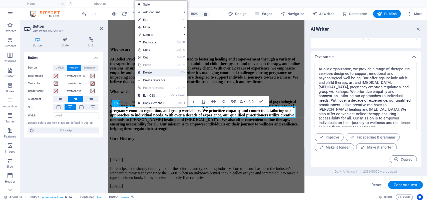
click at [147, 73] on link "⌦ Delete" at bounding box center [152, 73] width 34 height 8
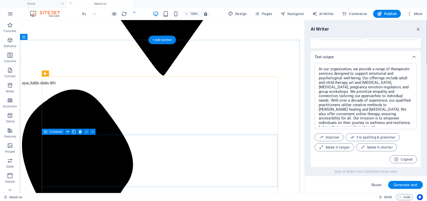
scroll to position [332, 0]
